Goal: Navigation & Orientation: Find specific page/section

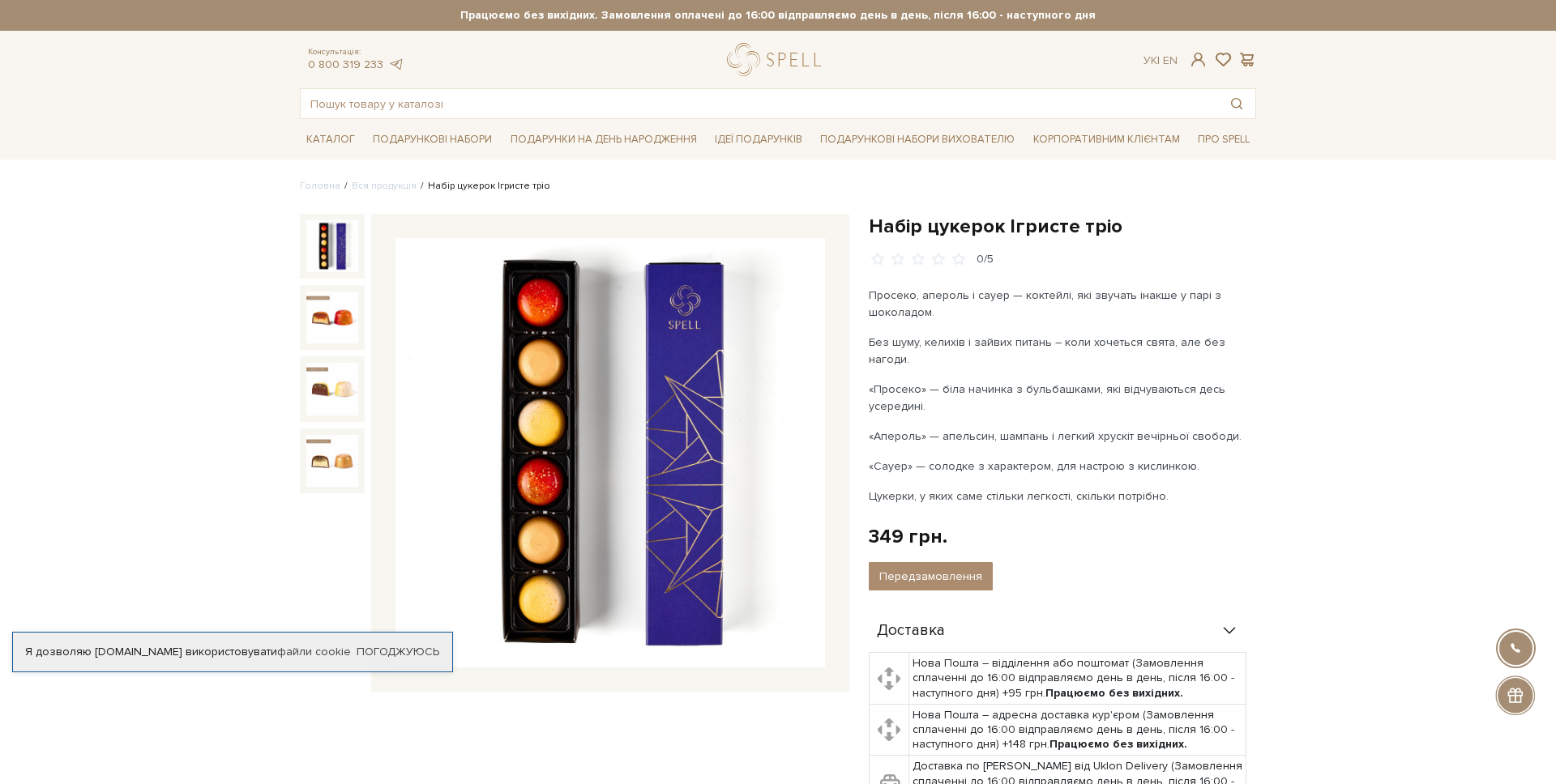
click at [481, 188] on li "Набір цукерок Ігристе тріо" at bounding box center [483, 187] width 134 height 15
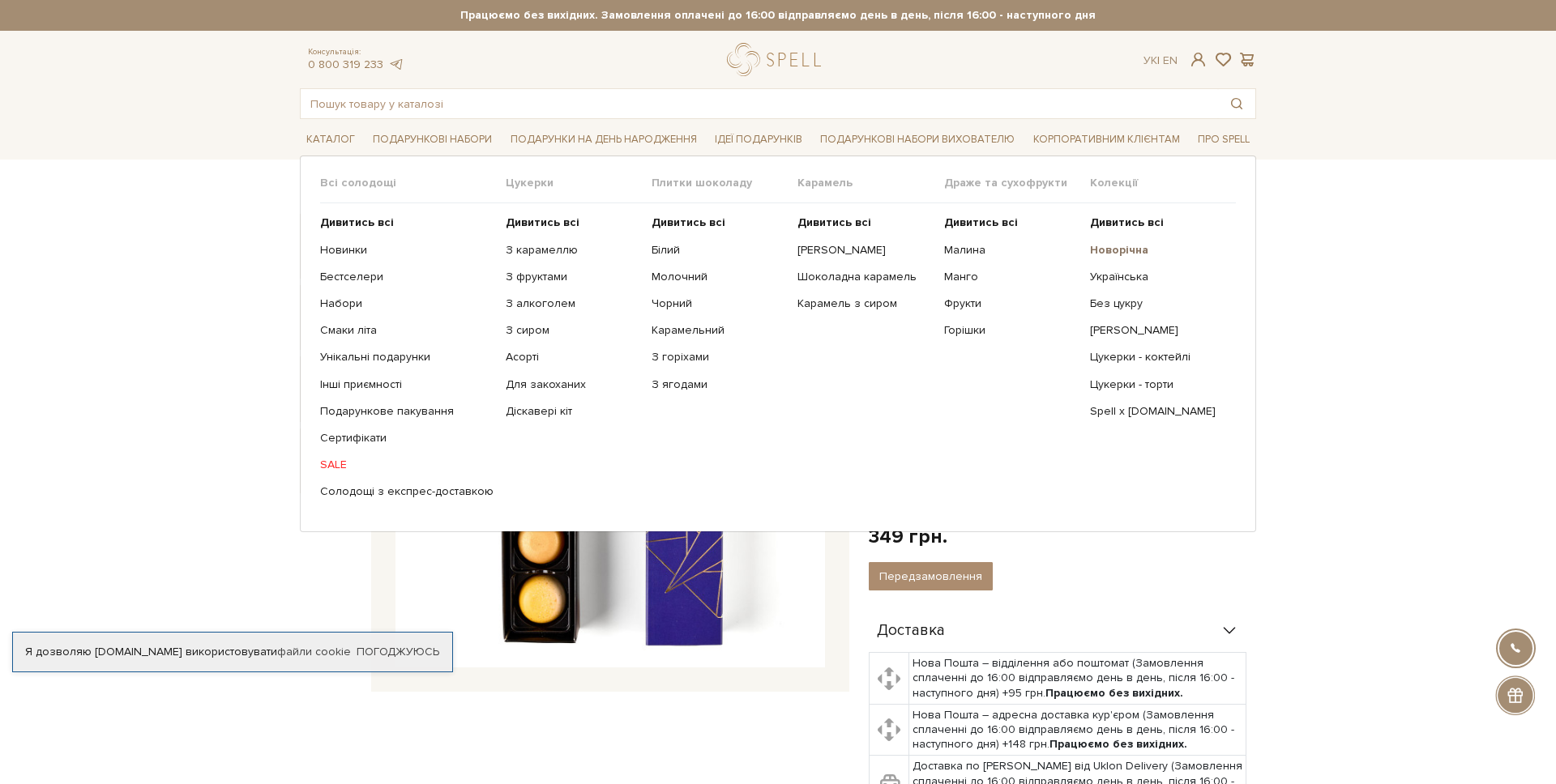
click at [1118, 250] on b "Новорічна" at bounding box center [1119, 249] width 59 height 14
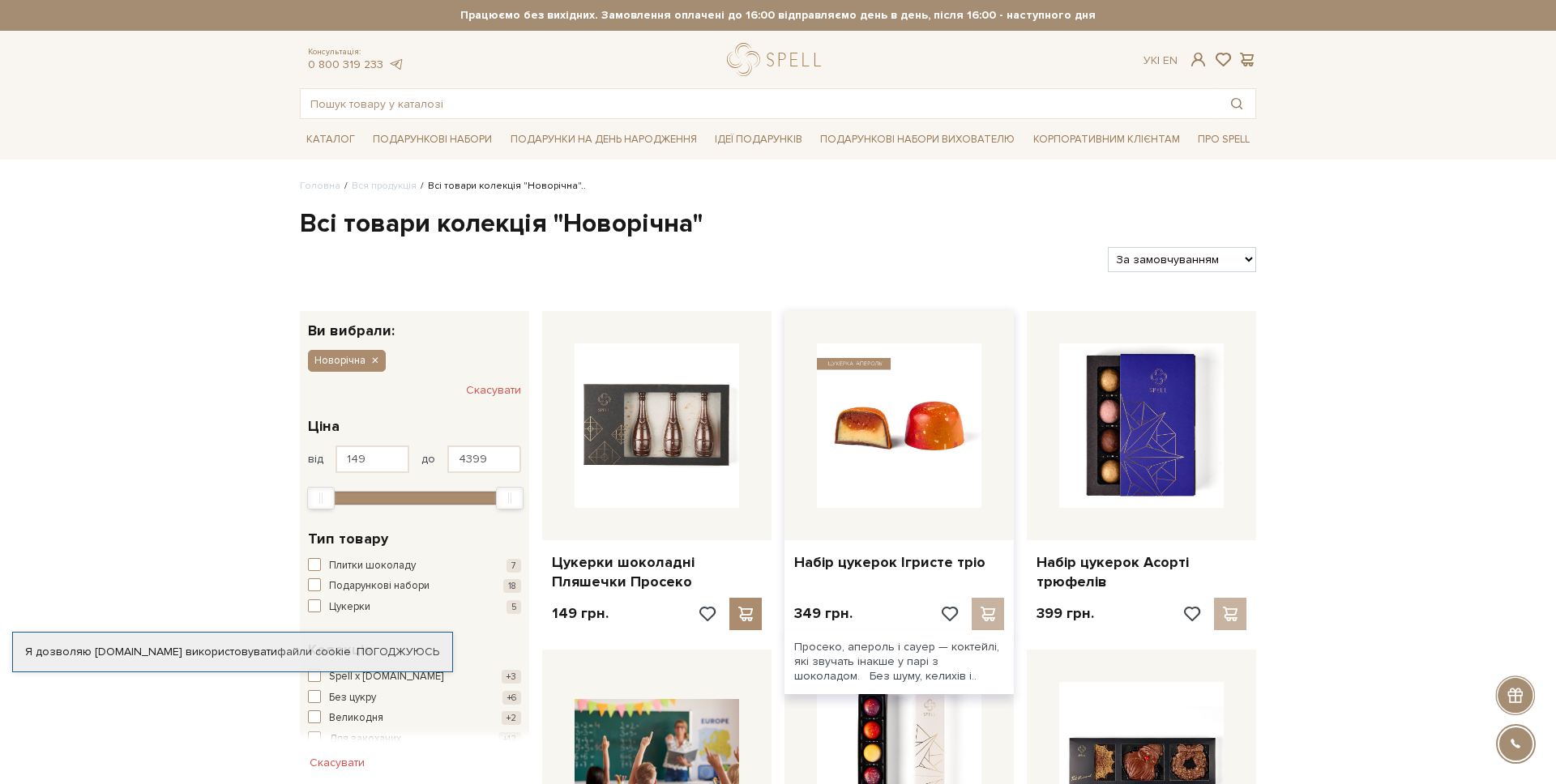
click at [902, 387] on img at bounding box center [898, 425] width 164 height 164
